Goal: Information Seeking & Learning: Learn about a topic

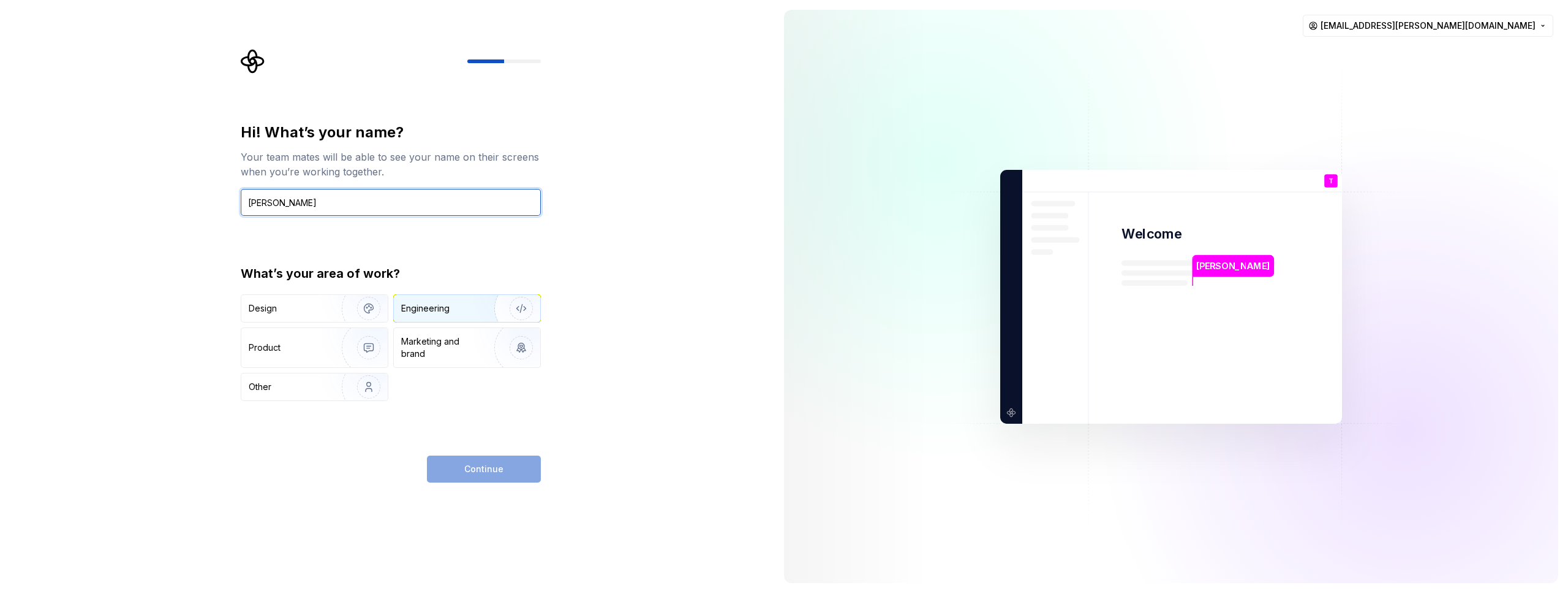
type input "Thiago Santos"
click at [536, 307] on img "button" at bounding box center [513, 308] width 78 height 82
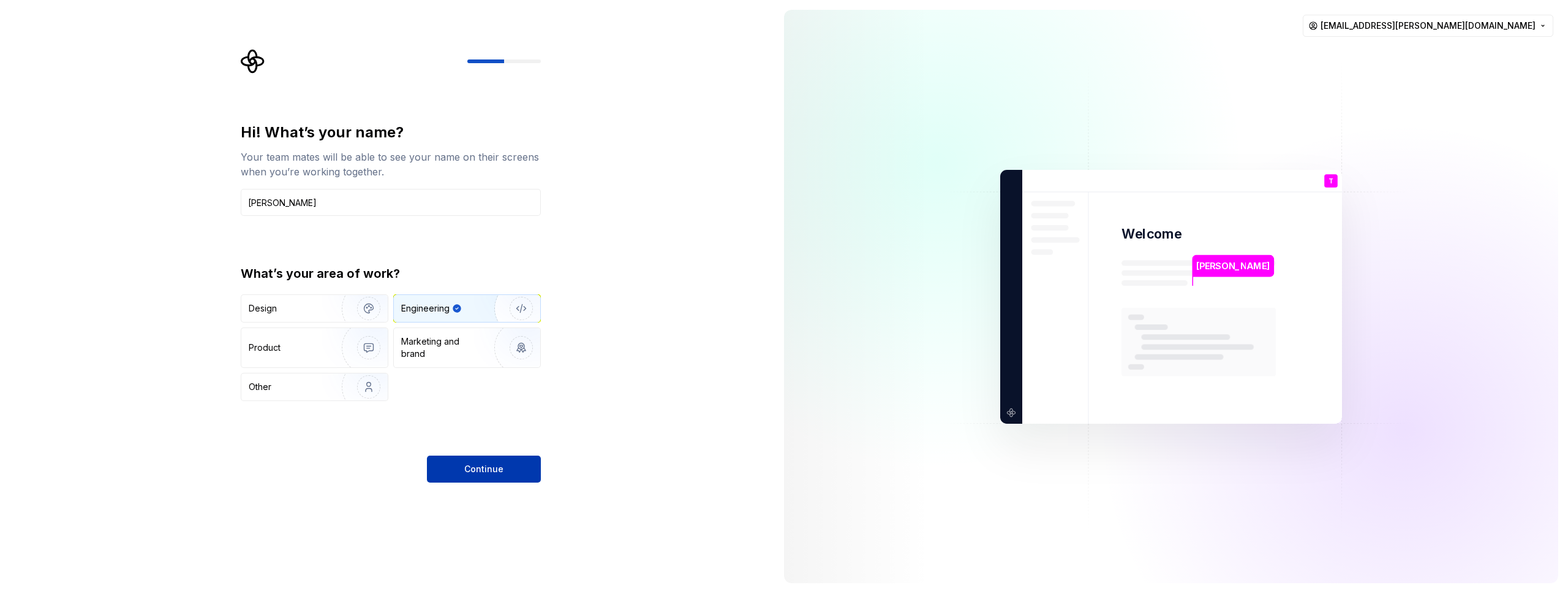
click at [528, 481] on button "Continue" at bounding box center [484, 469] width 114 height 27
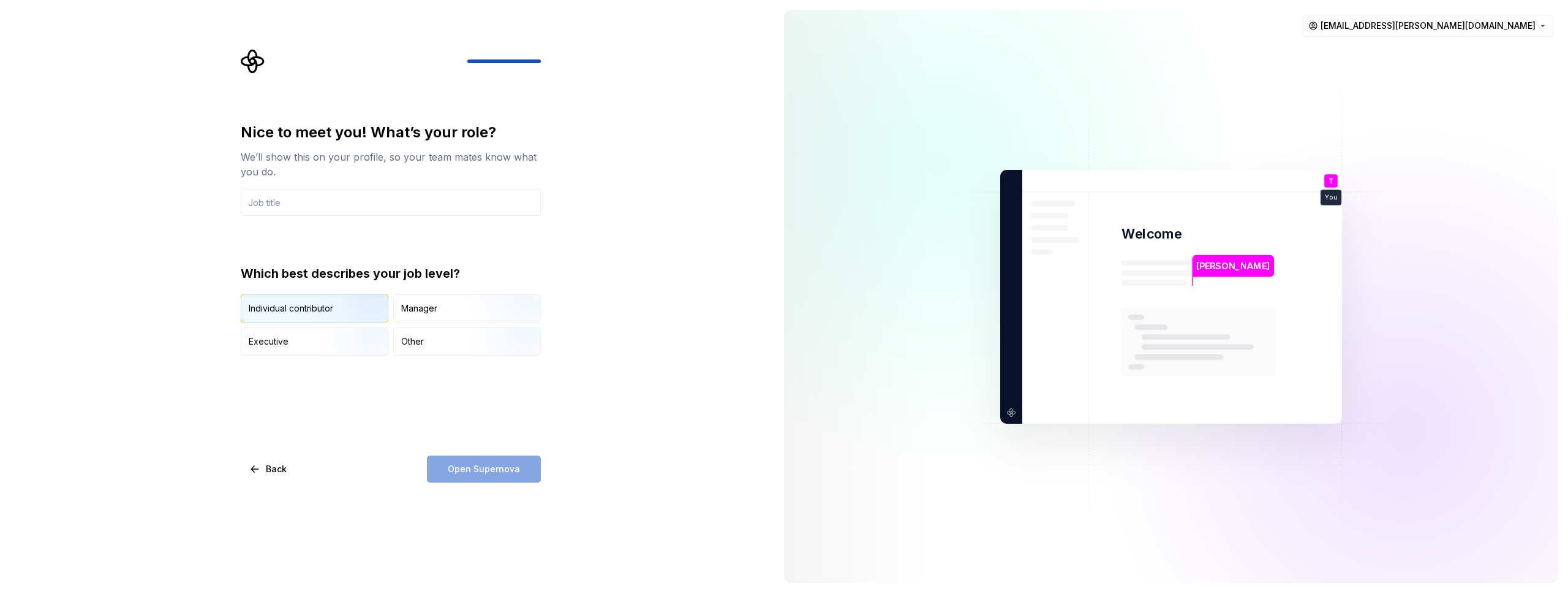
click at [338, 315] on img "button" at bounding box center [358, 323] width 78 height 82
click at [328, 195] on input "text" at bounding box center [391, 202] width 300 height 27
type input "B"
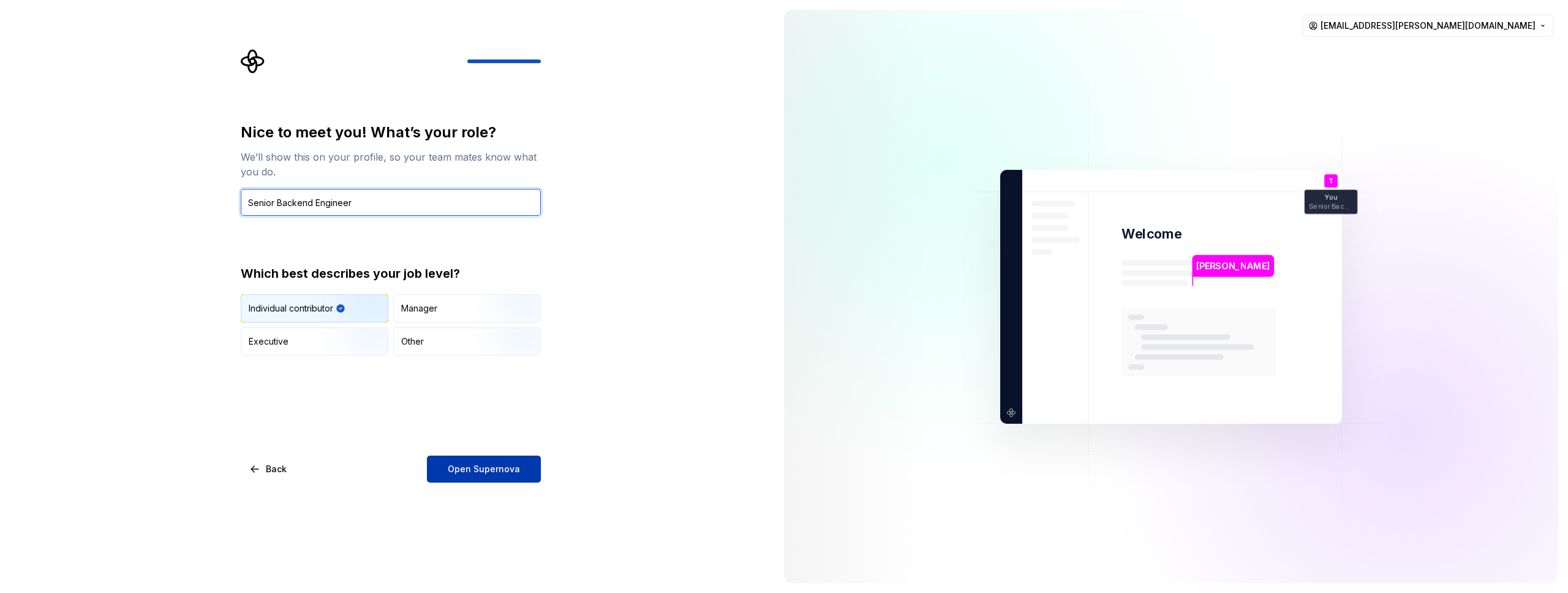
type input "Senior Backend Engineer"
click at [500, 470] on span "Open Supernova" at bounding box center [484, 469] width 72 height 12
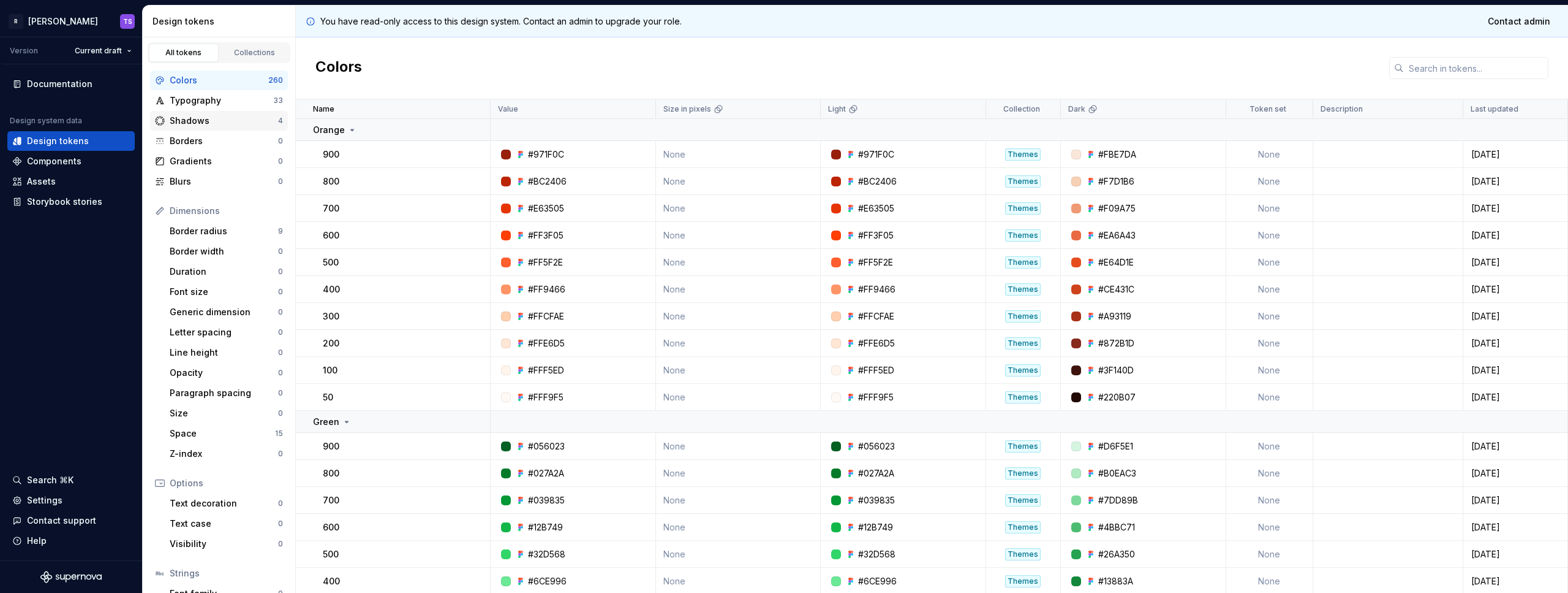
click at [186, 111] on div "Shadows 4" at bounding box center [219, 121] width 138 height 20
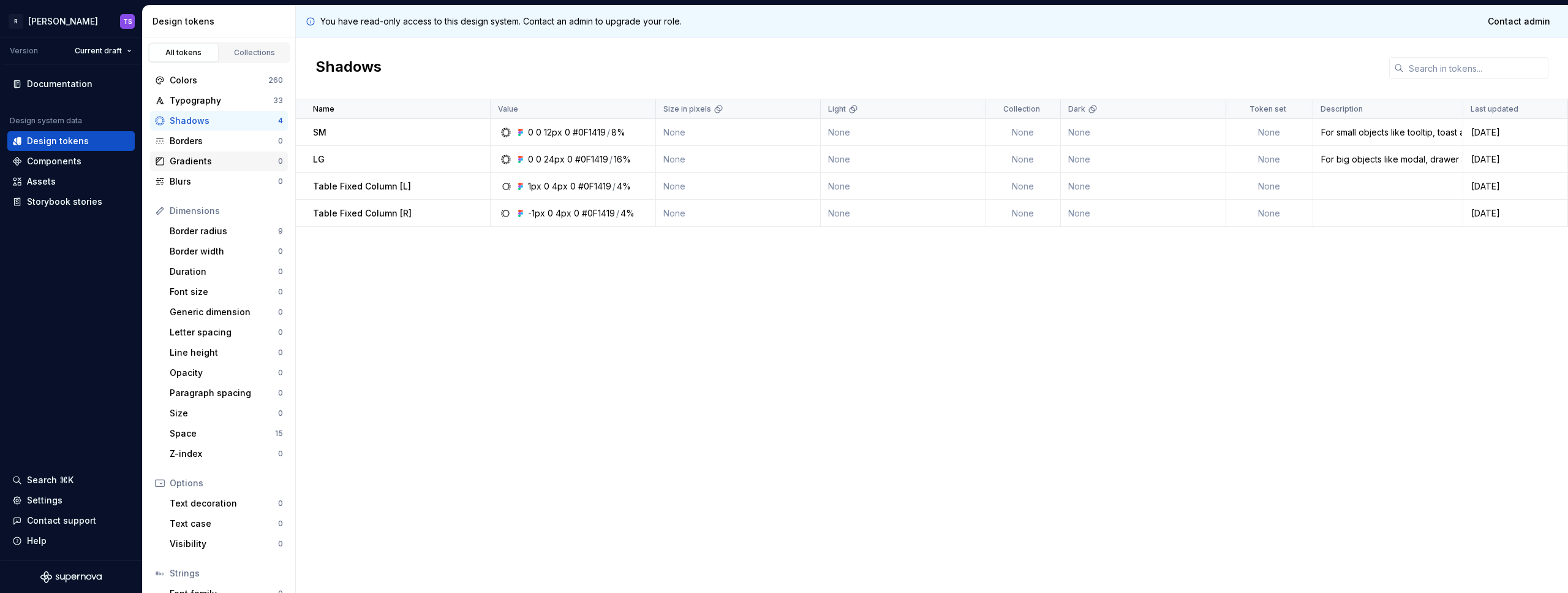
click at [186, 162] on div "Gradients" at bounding box center [224, 161] width 108 height 12
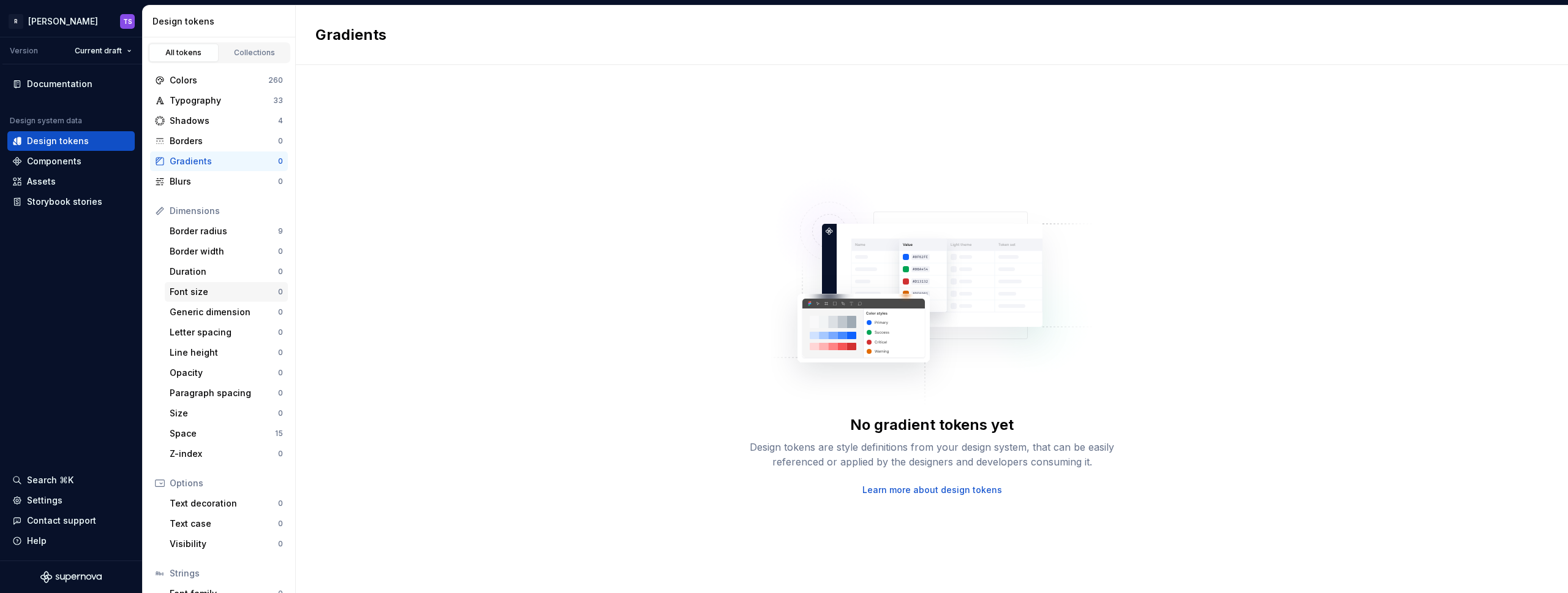
click at [204, 284] on div "Font size 0" at bounding box center [226, 292] width 123 height 20
click at [70, 164] on div "Components" at bounding box center [54, 161] width 54 height 12
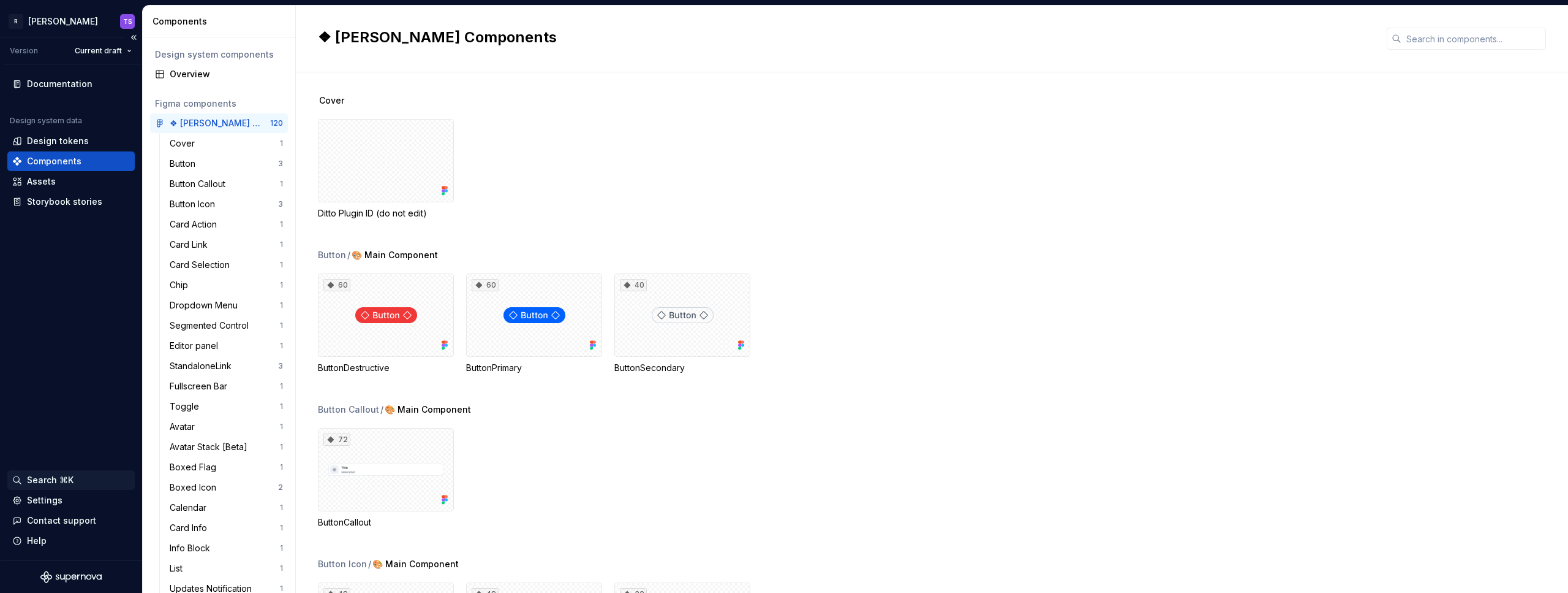
click at [62, 471] on div "Search ⌘K" at bounding box center [71, 480] width 127 height 20
